Goal: Task Accomplishment & Management: Complete application form

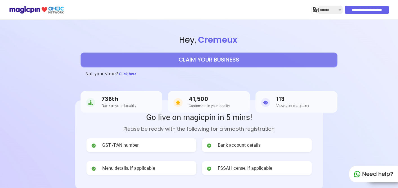
select select "*******"
click at [196, 63] on button "CLAIM YOUR BUSINESS" at bounding box center [209, 60] width 257 height 14
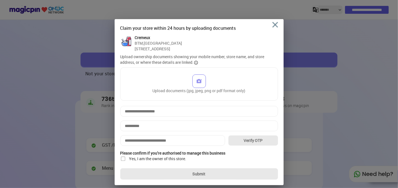
click at [200, 84] on img at bounding box center [199, 81] width 6 height 6
click at [0, 0] on input "Upload documents (jpg, jpeg, png or pdf format only)" at bounding box center [0, 0] width 0 height 0
click at [198, 84] on img at bounding box center [199, 81] width 6 height 6
click at [0, 0] on input "Upload documents (jpg, jpeg, png or pdf format only)" at bounding box center [0, 0] width 0 height 0
click at [187, 84] on img at bounding box center [189, 81] width 6 height 6
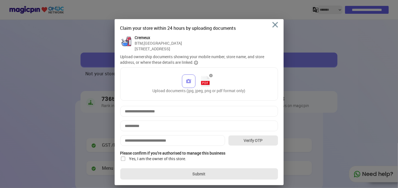
click at [0, 0] on input "Upload documents (jpg, jpeg, png or pdf format only)" at bounding box center [0, 0] width 0 height 0
click at [176, 93] on div "Upload documents (jpg, jpeg, png or pdf format only)" at bounding box center [199, 84] width 93 height 19
click at [0, 0] on input "Upload documents (jpg, jpeg, png or pdf format only)" at bounding box center [0, 0] width 0 height 0
click at [182, 117] on input at bounding box center [199, 111] width 158 height 11
click at [168, 117] on input "*******" at bounding box center [199, 111] width 158 height 11
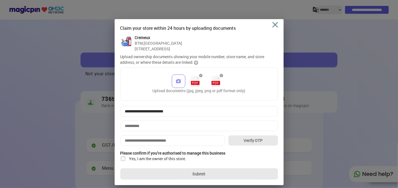
type input "**********"
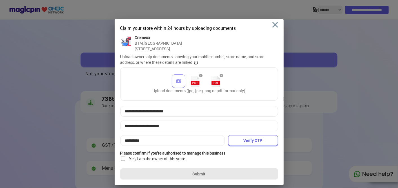
type input "**********"
click at [264, 146] on button "Verify OTP" at bounding box center [253, 140] width 50 height 11
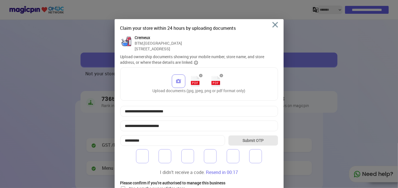
click at [142, 160] on input "number" at bounding box center [142, 156] width 13 height 14
type input "*"
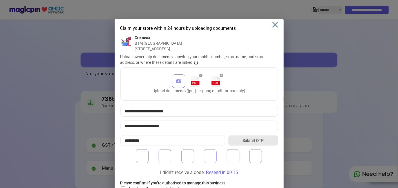
type input "*"
click at [250, 146] on button "Submit OTP" at bounding box center [253, 140] width 50 height 11
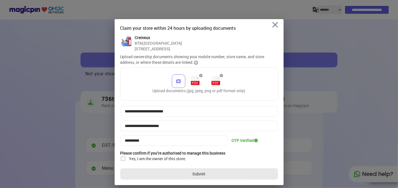
click at [123, 162] on img at bounding box center [123, 159] width 6 height 6
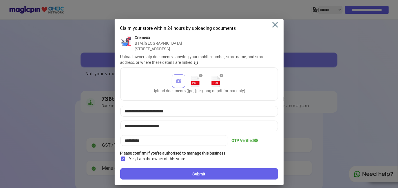
click at [166, 178] on button "Submit" at bounding box center [199, 174] width 158 height 11
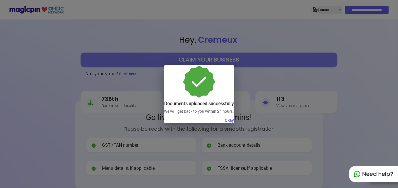
click at [232, 121] on button "Okay" at bounding box center [229, 121] width 9 height 6
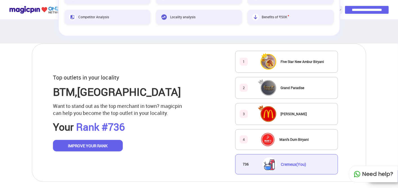
scroll to position [313, 0]
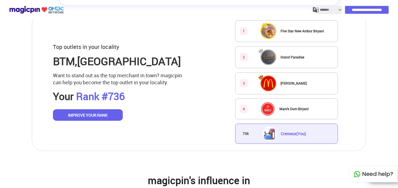
click at [105, 116] on button "IMPROVE YOUR RANK" at bounding box center [88, 116] width 70 height 12
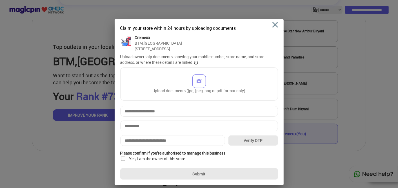
click at [273, 27] on img at bounding box center [275, 25] width 6 height 6
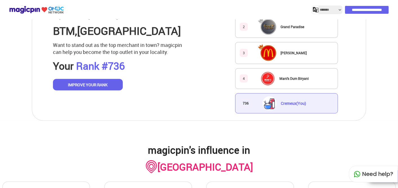
scroll to position [344, 0]
